Goal: Task Accomplishment & Management: Manage account settings

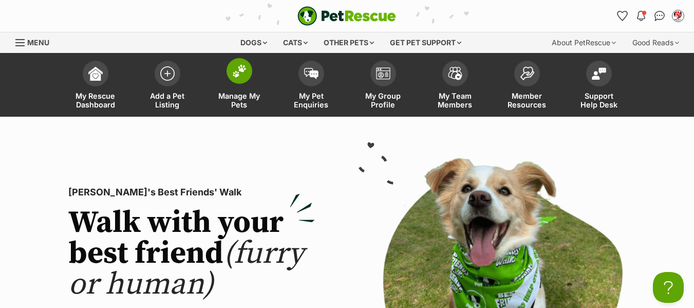
click at [236, 99] on span "Manage My Pets" at bounding box center [239, 99] width 46 height 17
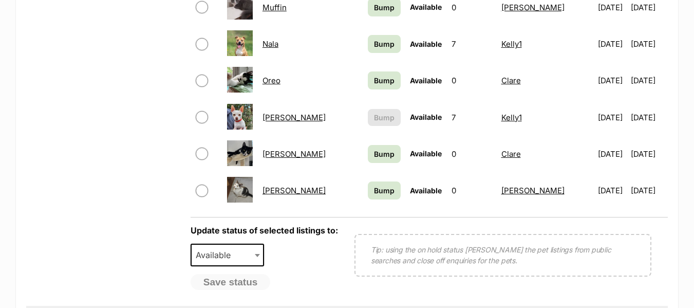
scroll to position [976, 0]
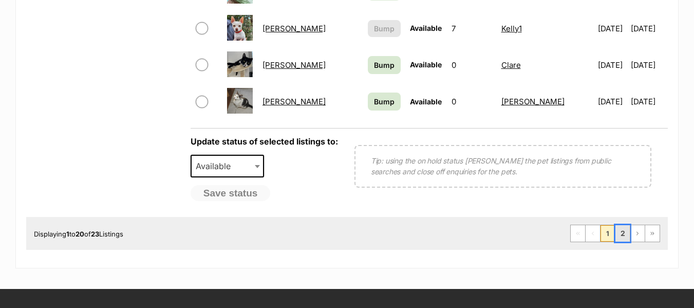
click at [619, 234] on link "2" at bounding box center [622, 233] width 14 height 16
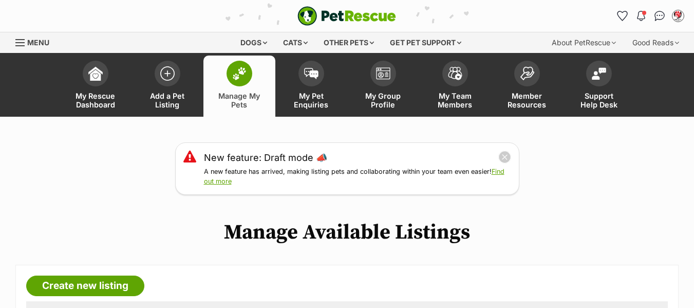
click at [17, 43] on div "Menu" at bounding box center [20, 43] width 10 height 8
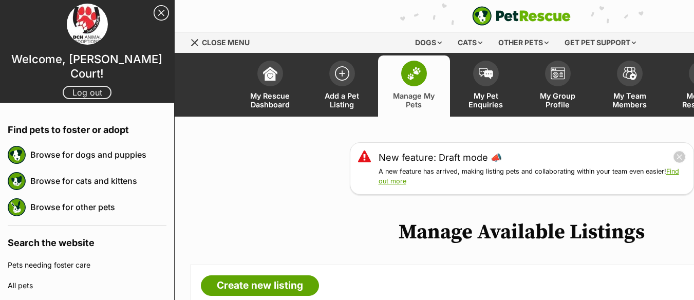
click at [87, 86] on link "Log out" at bounding box center [87, 92] width 49 height 13
